Goal: Navigation & Orientation: Find specific page/section

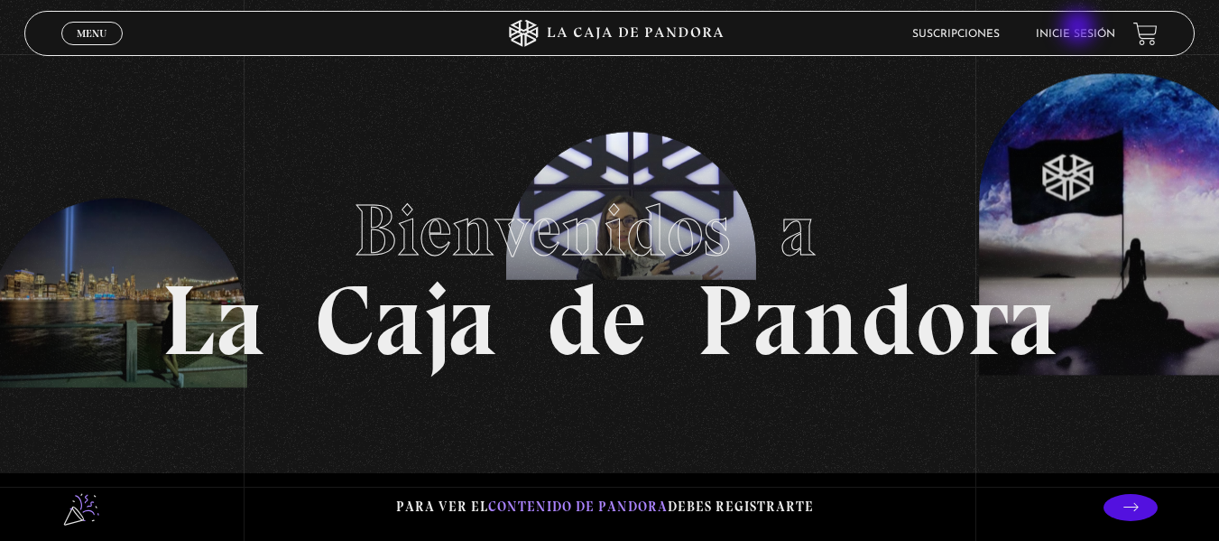
click at [1080, 29] on link "Inicie sesión" at bounding box center [1075, 34] width 79 height 11
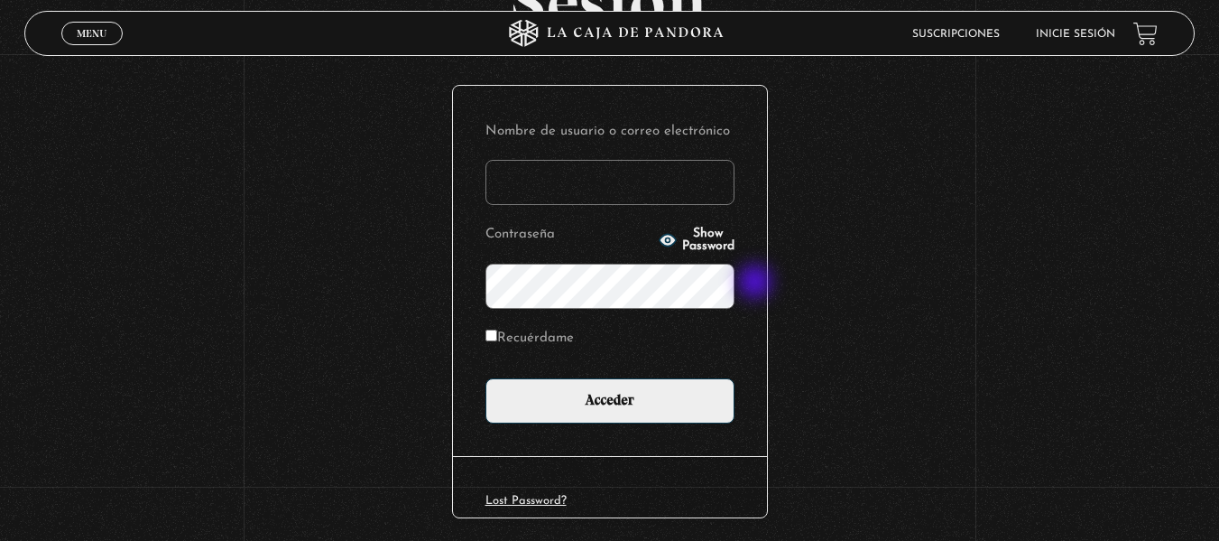
scroll to position [180, 0]
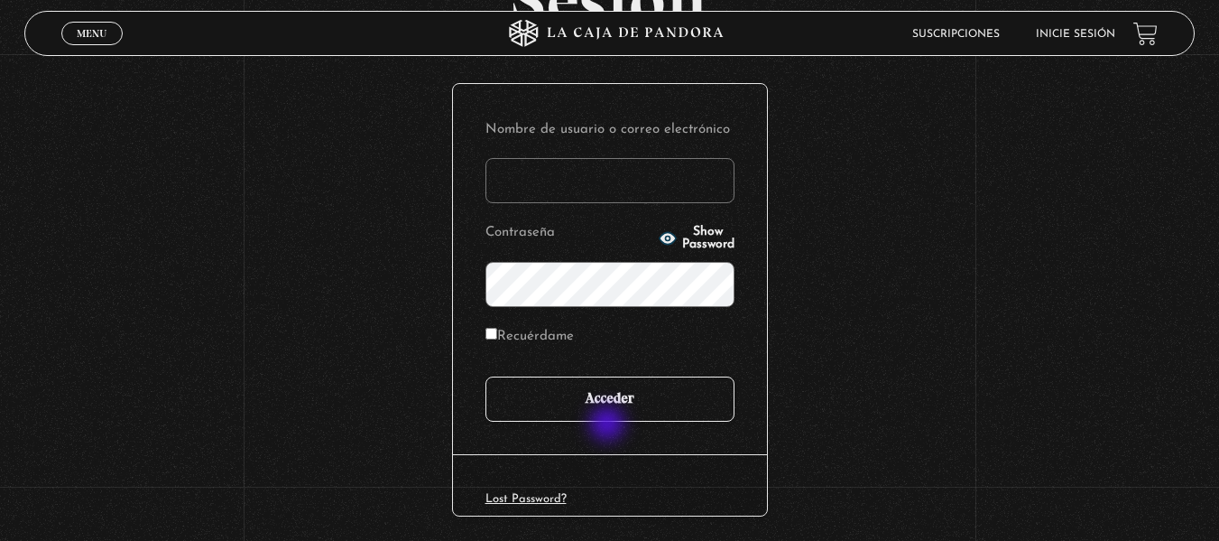
type input "[EMAIL_ADDRESS][DOMAIN_NAME]"
click at [606, 410] on input "Acceder" at bounding box center [610, 398] width 249 height 45
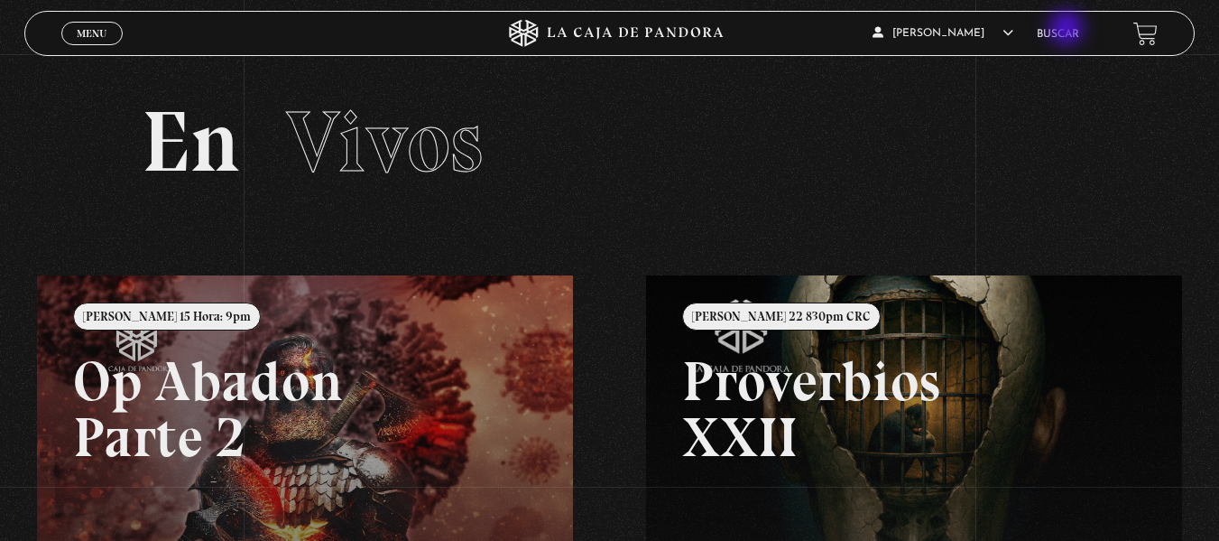
click at [1068, 30] on link "Buscar" at bounding box center [1058, 34] width 42 height 11
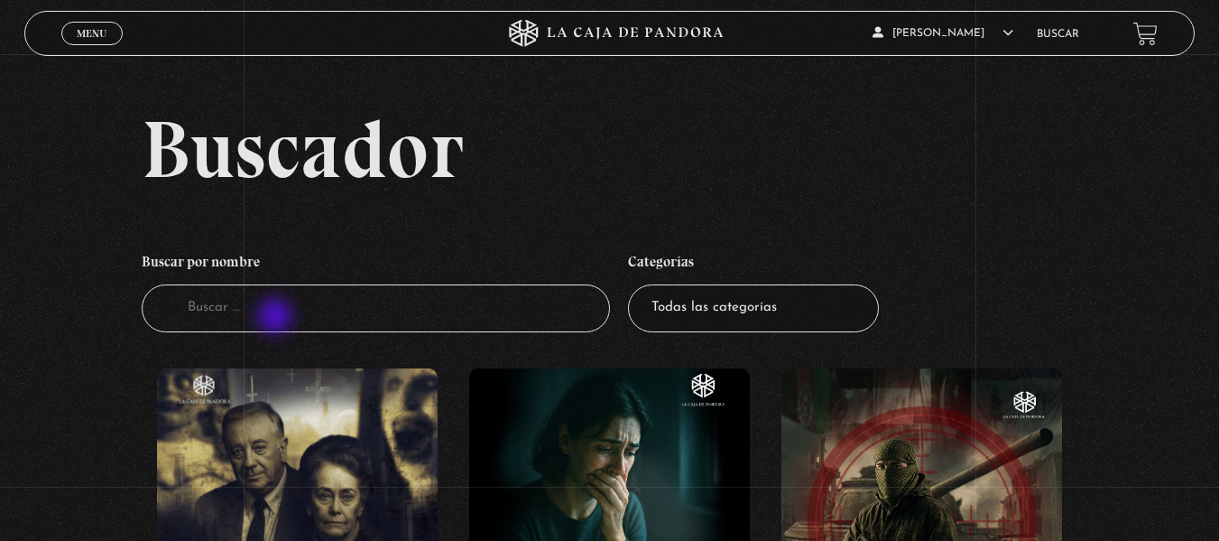
click at [276, 313] on input "Buscador" at bounding box center [376, 308] width 468 height 48
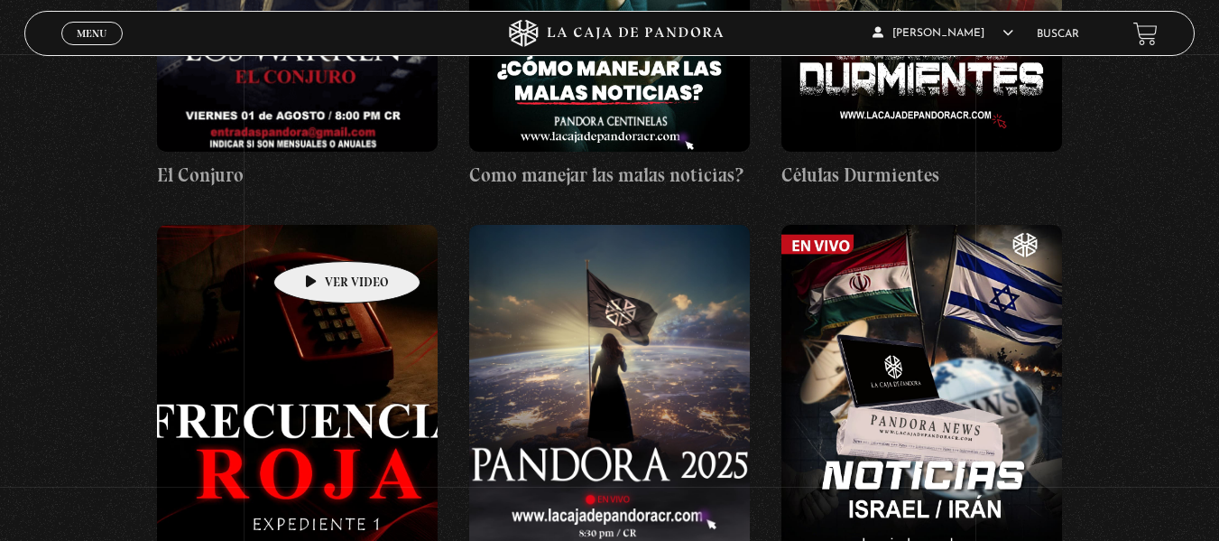
scroll to position [361, 0]
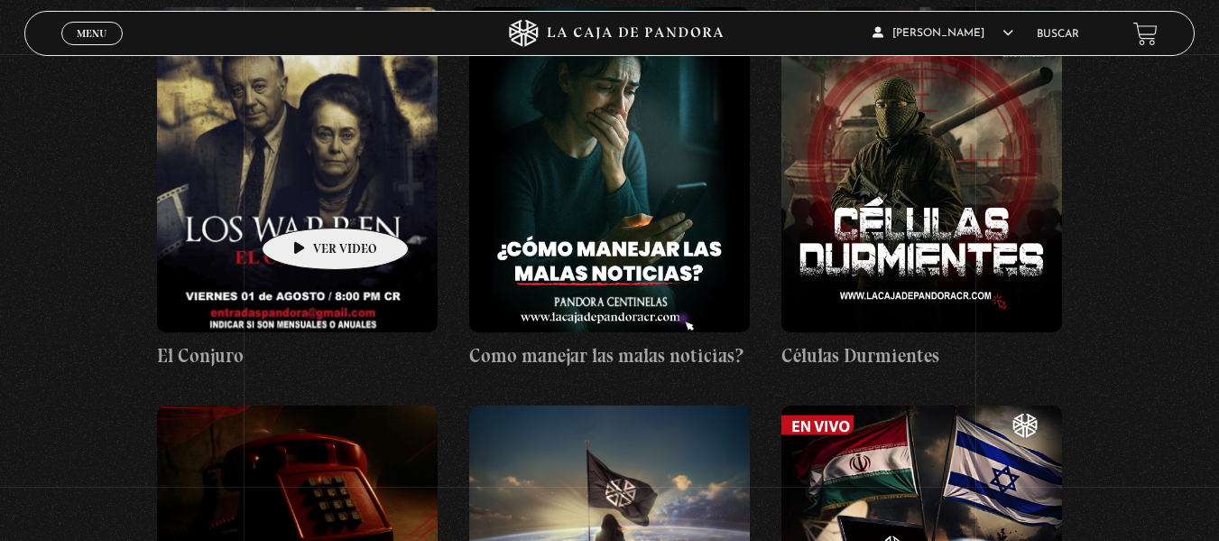
click at [307, 200] on figure at bounding box center [297, 169] width 281 height 325
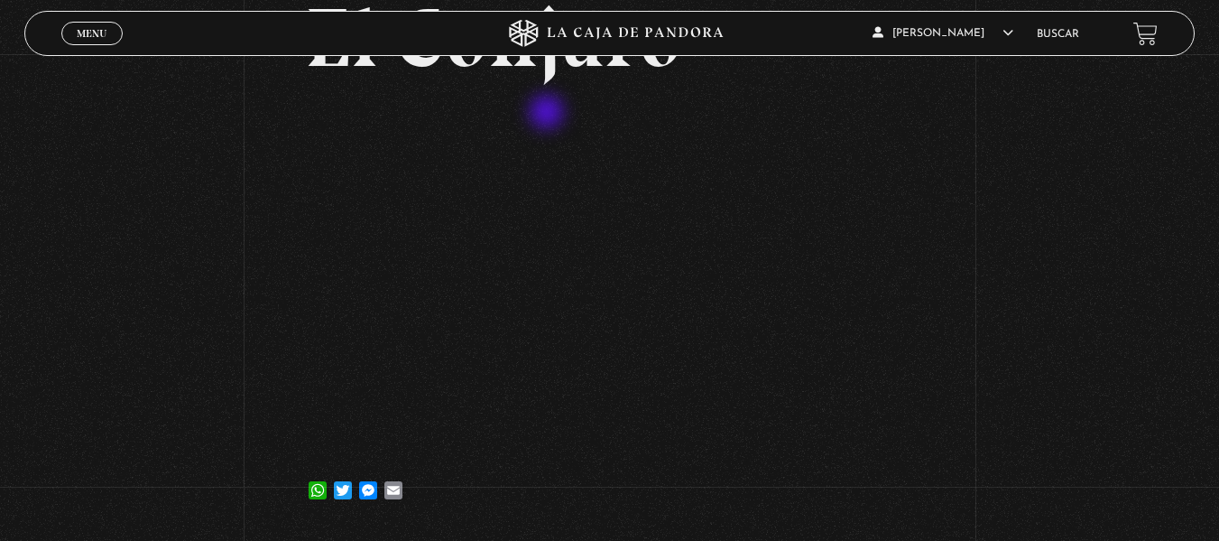
scroll to position [218, 0]
